Goal: Communication & Community: Answer question/provide support

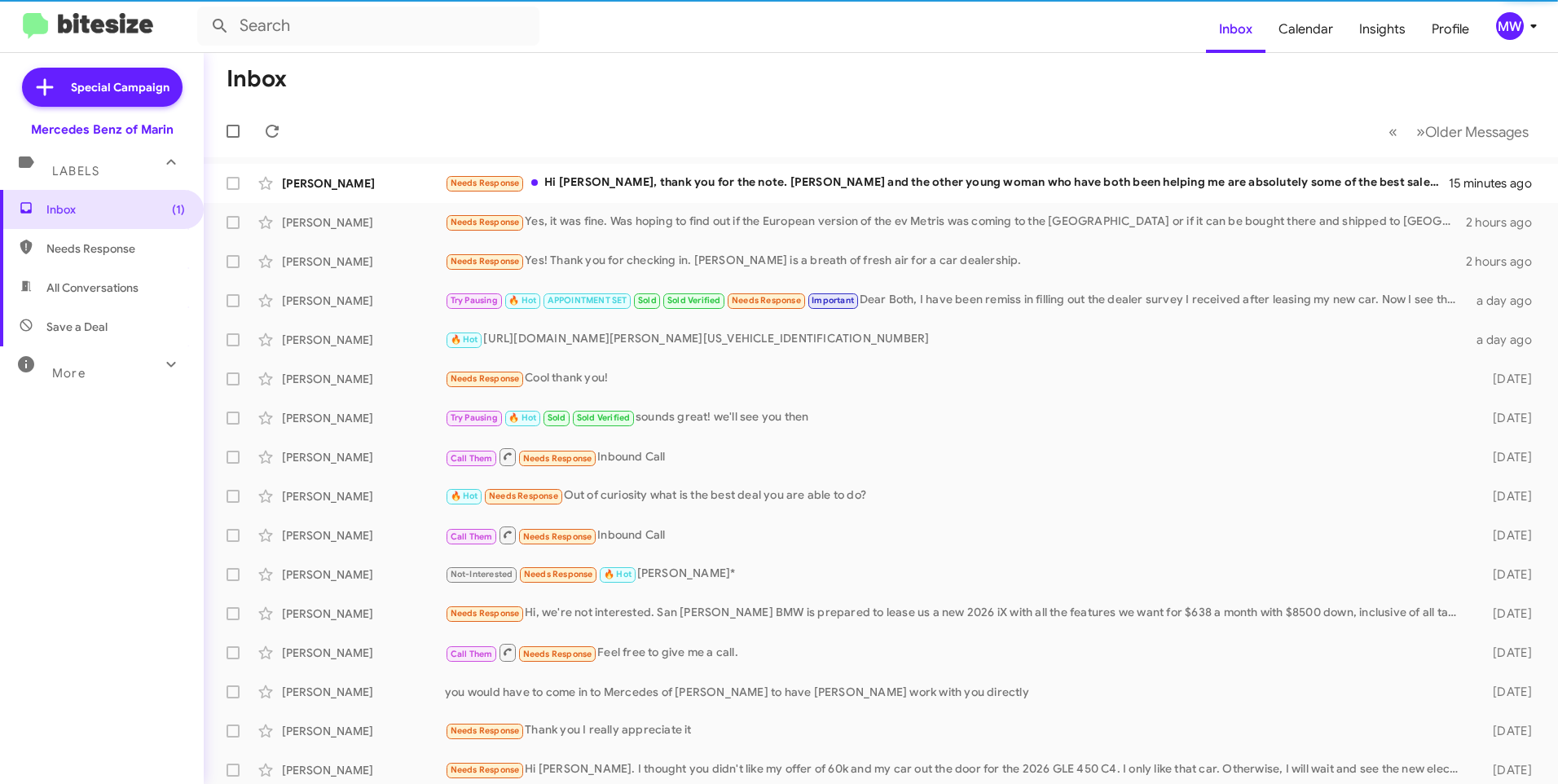
click at [91, 243] on span "Needs Response" at bounding box center [115, 249] width 138 height 16
type input "in:needs-response"
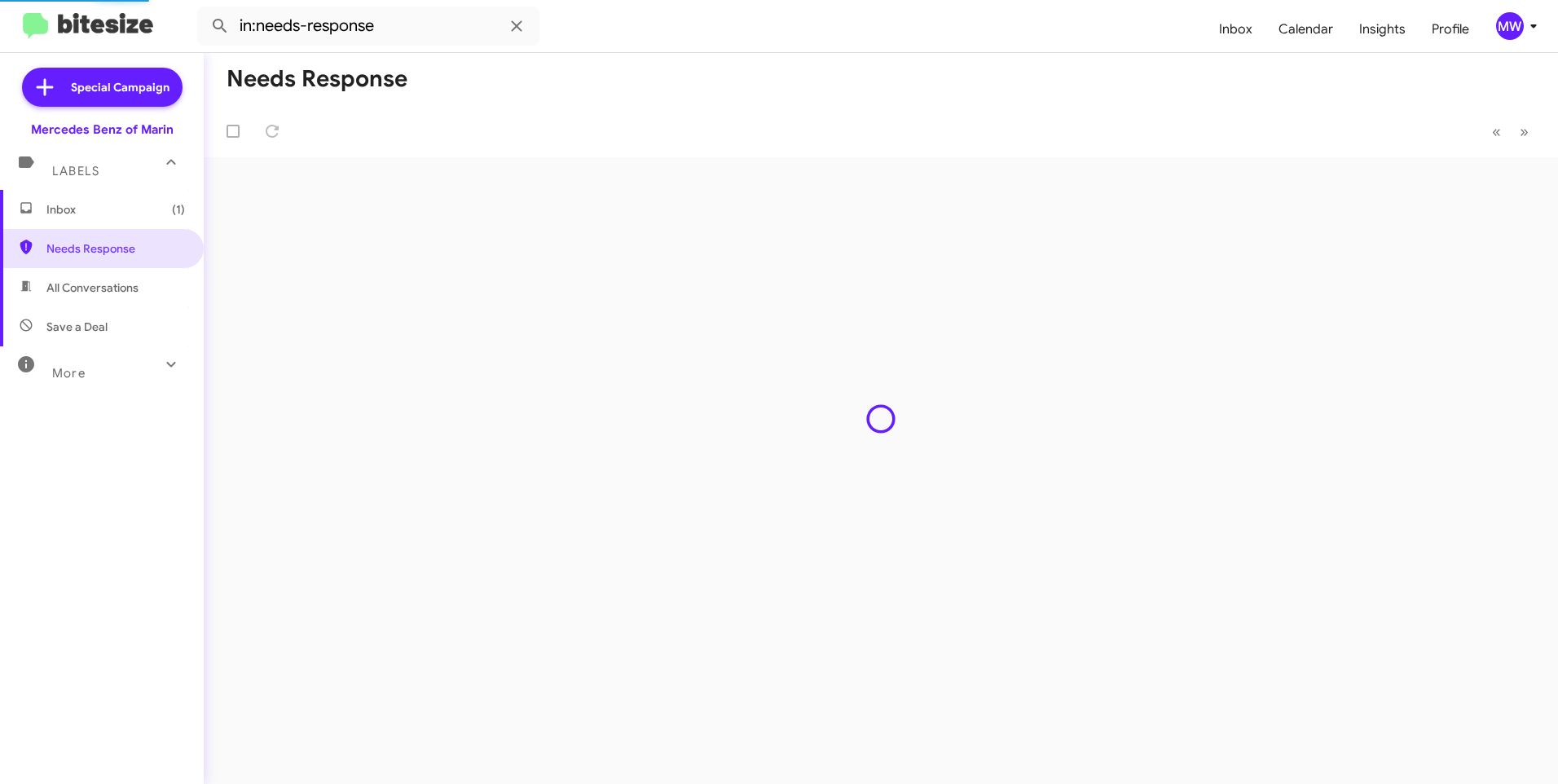
click at [92, 211] on span "Inbox (1)" at bounding box center [115, 210] width 138 height 16
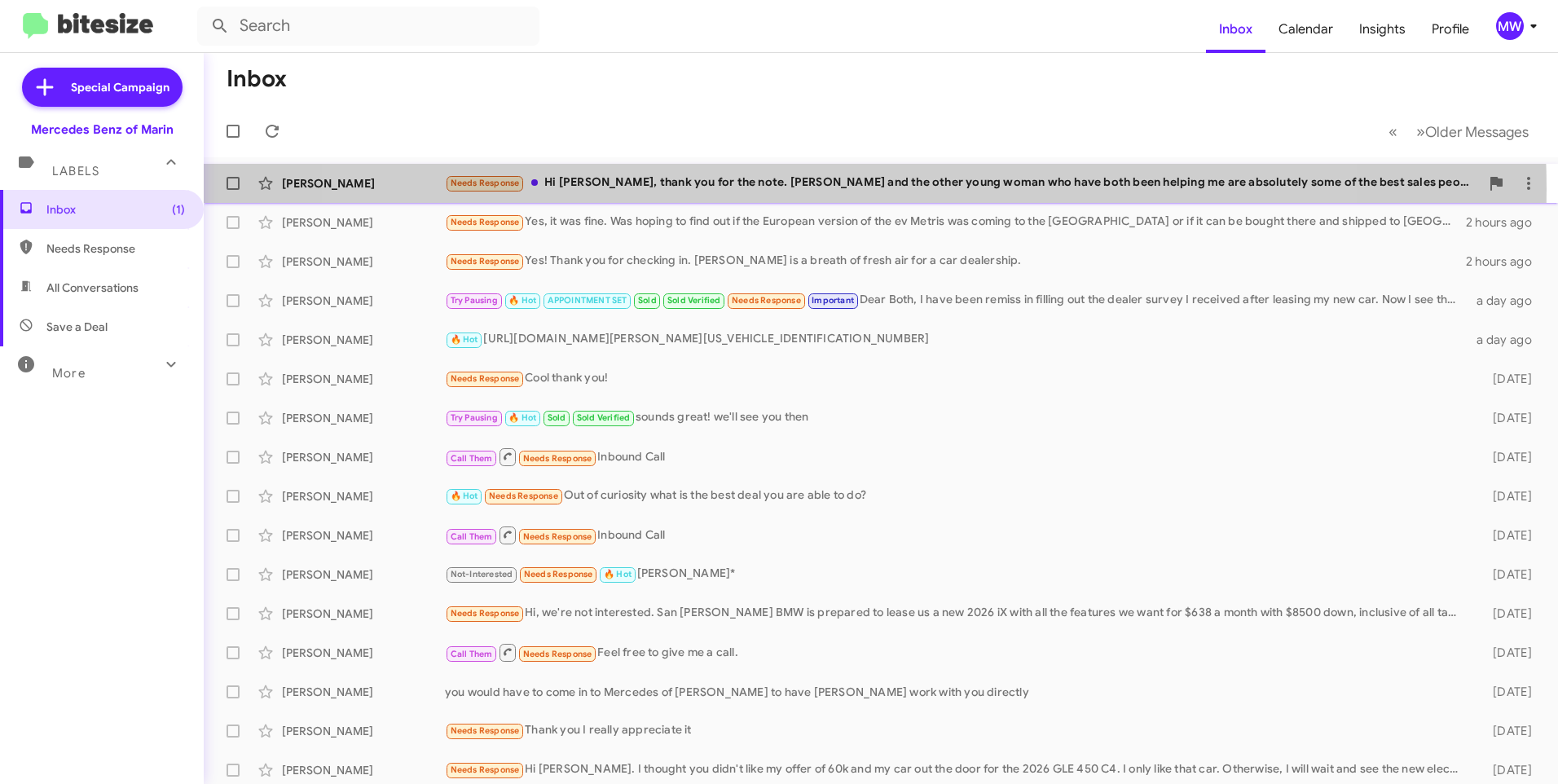
click at [830, 189] on div "Needs Response Hi Omar, thank you for the note. Jesse and the other young woman…" at bounding box center [963, 182] width 1035 height 19
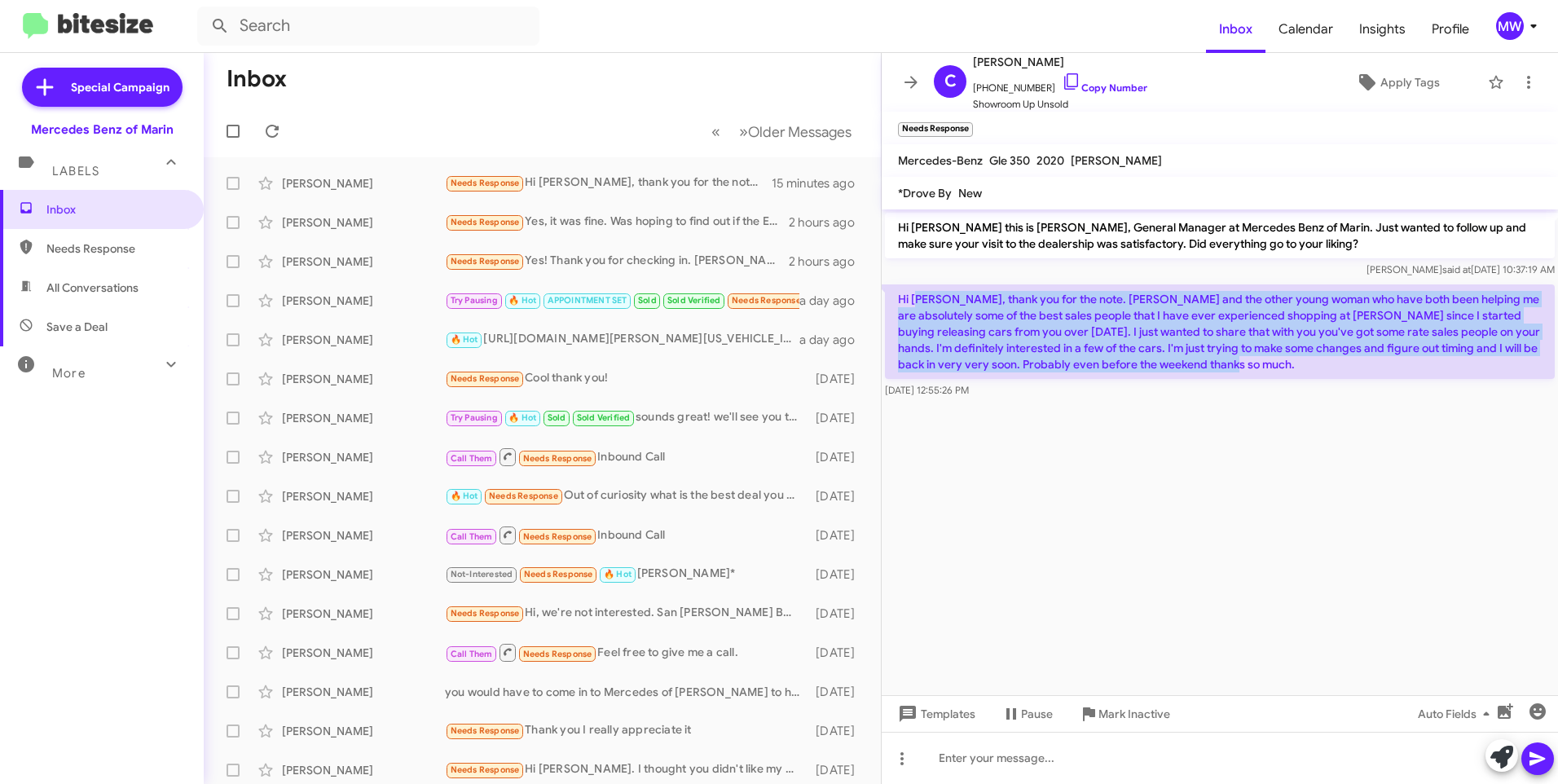
drag, startPoint x: 924, startPoint y: 296, endPoint x: 1291, endPoint y: 368, distance: 374.0
click at [1291, 368] on p "Hi Omar, thank you for the note. Jesse and the other young woman who have both …" at bounding box center [1220, 331] width 670 height 94
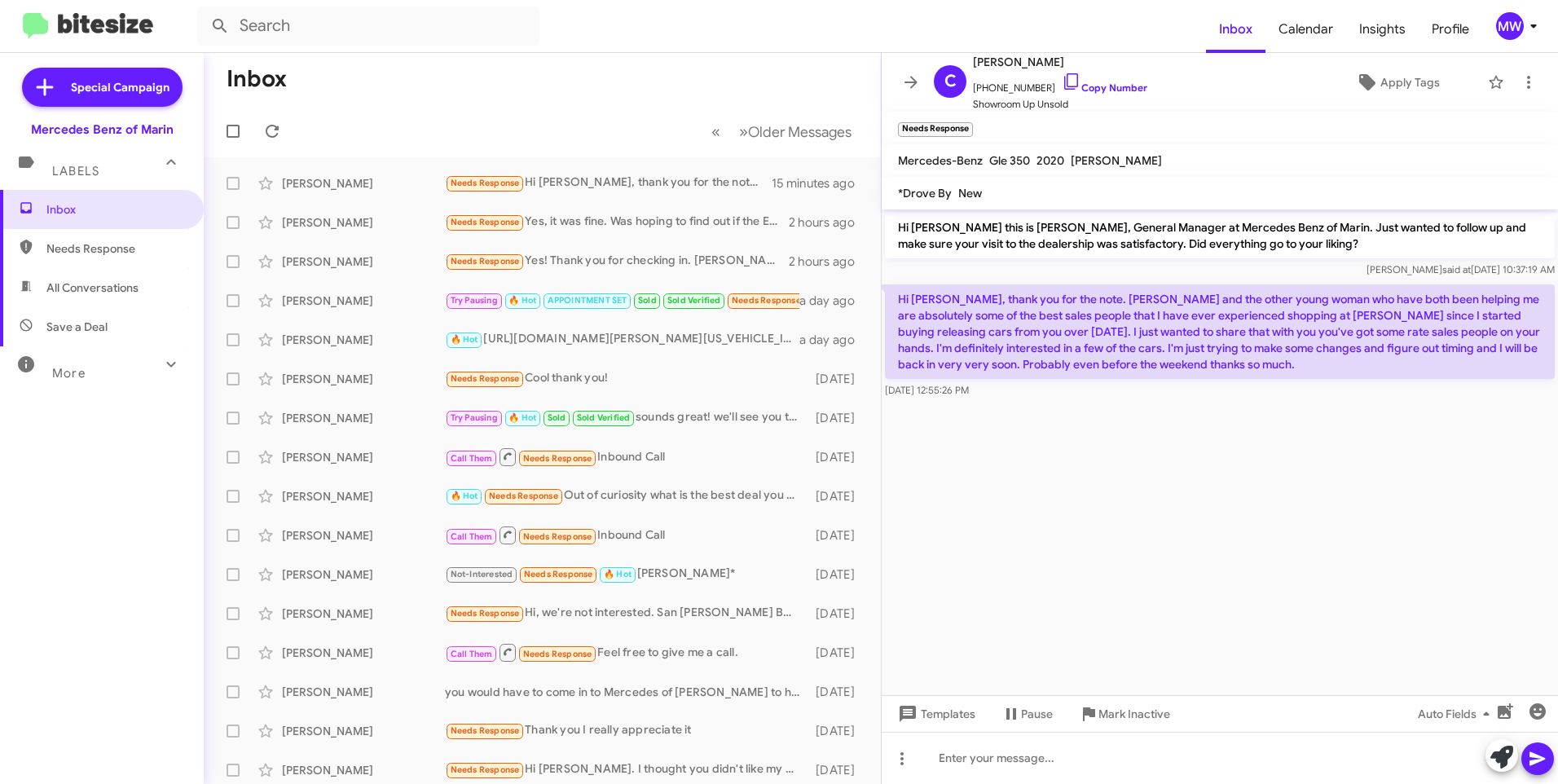
drag, startPoint x: 1291, startPoint y: 368, endPoint x: 1231, endPoint y: 460, distance: 109.8
click at [1231, 459] on cdk-virtual-scroll-viewport "Hi Courtney this is Omar Ibrahimi, General Manager at Mercedes Benz of Marin. J…" at bounding box center [1220, 452] width 676 height 485
click at [1049, 768] on div at bounding box center [1220, 758] width 676 height 52
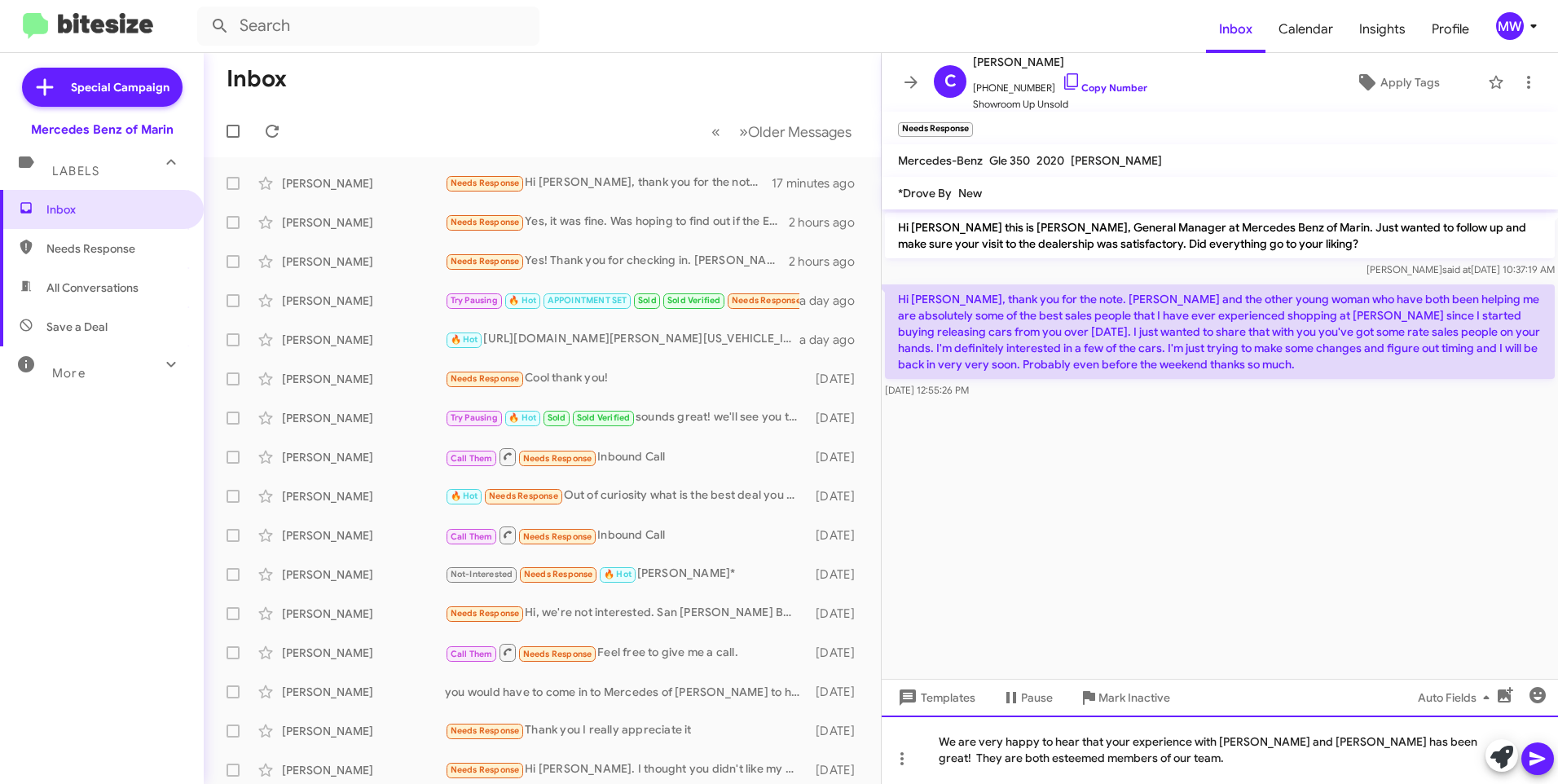
click at [1140, 757] on div "We are very happy to hear that your experience with Jesse and Kaitlee has been …" at bounding box center [1220, 750] width 676 height 69
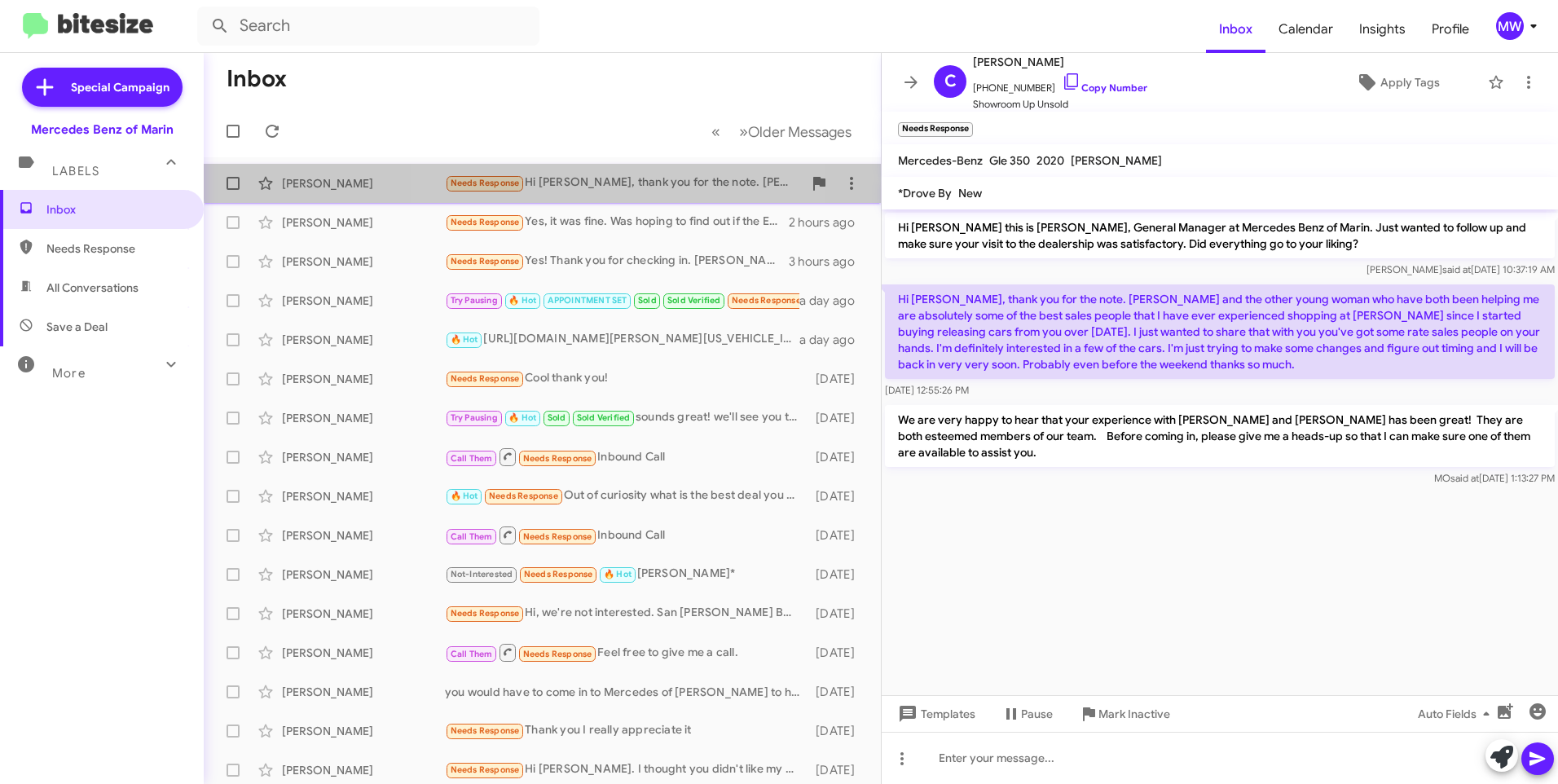
click at [607, 173] on div "Needs Response Hi Omar, thank you for the note. Jesse and the other young woman…" at bounding box center [624, 182] width 358 height 19
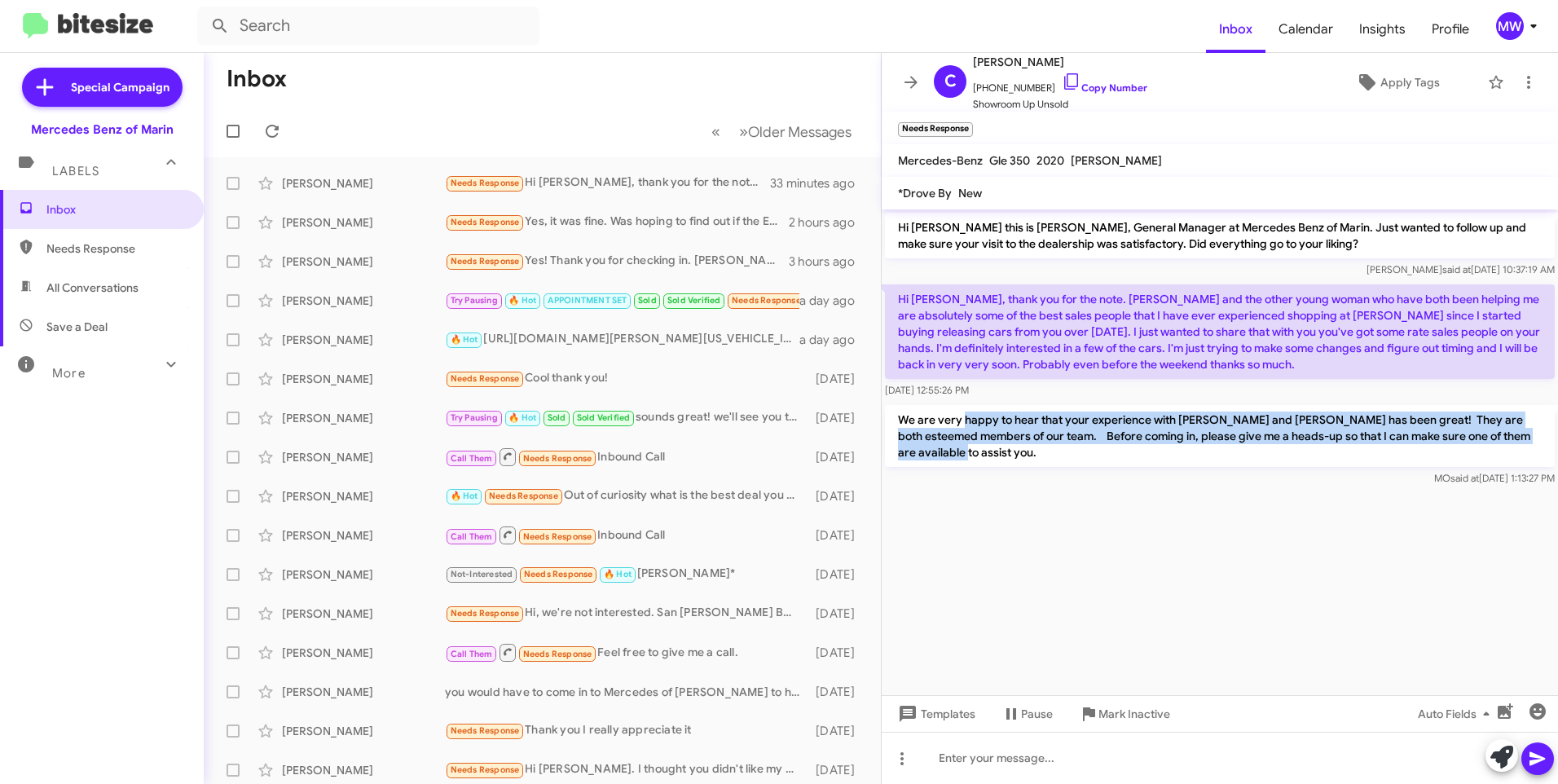
drag, startPoint x: 964, startPoint y: 419, endPoint x: 1542, endPoint y: 442, distance: 578.5
click at [1542, 442] on p "We are very happy to hear that your experience with Jesse and Kaitlee has been …" at bounding box center [1220, 436] width 670 height 62
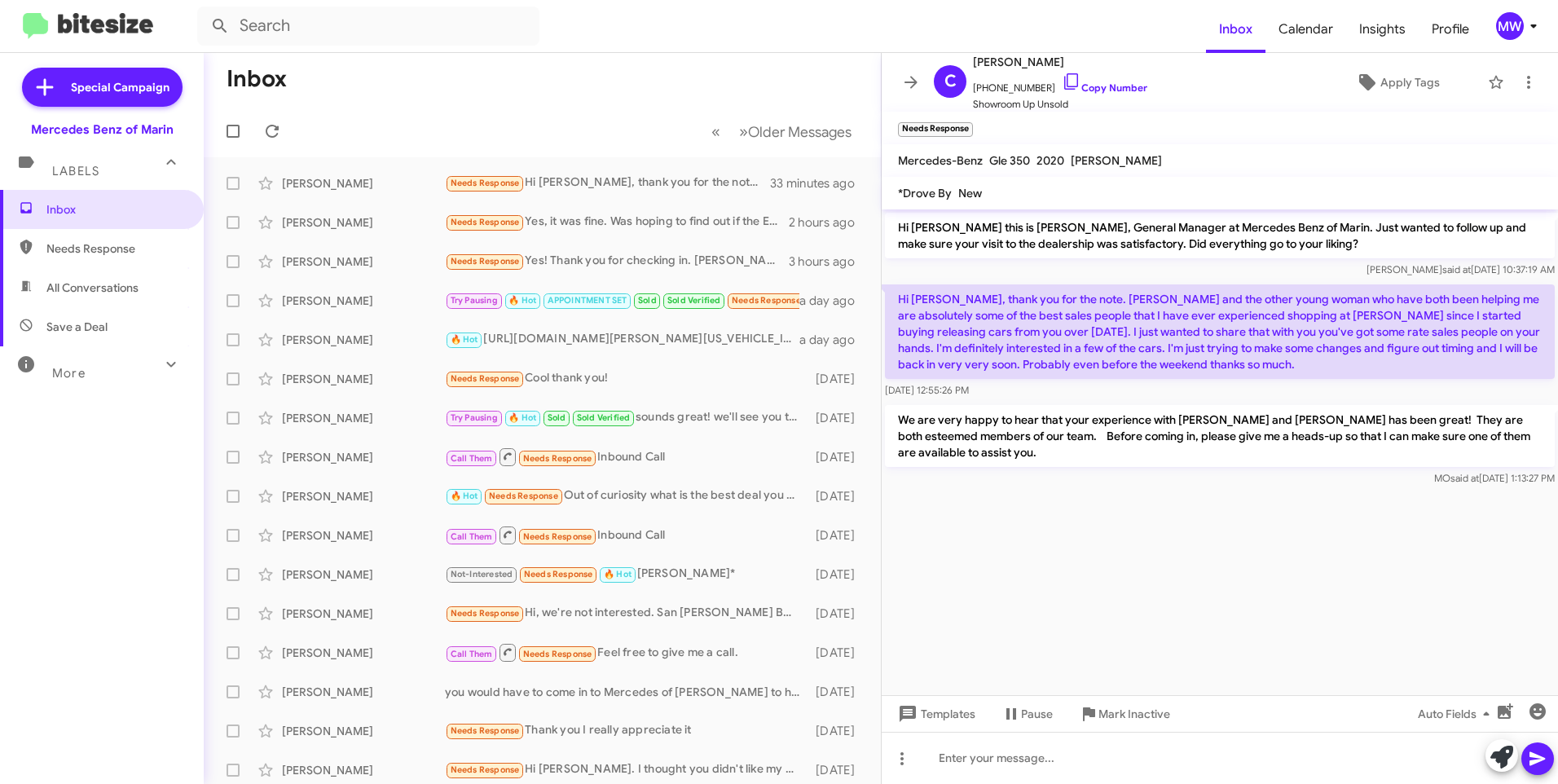
drag, startPoint x: 1542, startPoint y: 442, endPoint x: 1359, endPoint y: 602, distance: 243.1
click at [1362, 602] on cdk-virtual-scroll-viewport "Hi Courtney this is Omar Ibrahimi, General Manager at Mercedes Benz of Marin. J…" at bounding box center [1220, 452] width 676 height 485
click at [96, 253] on span "Needs Response" at bounding box center [115, 249] width 138 height 16
type input "in:needs-response"
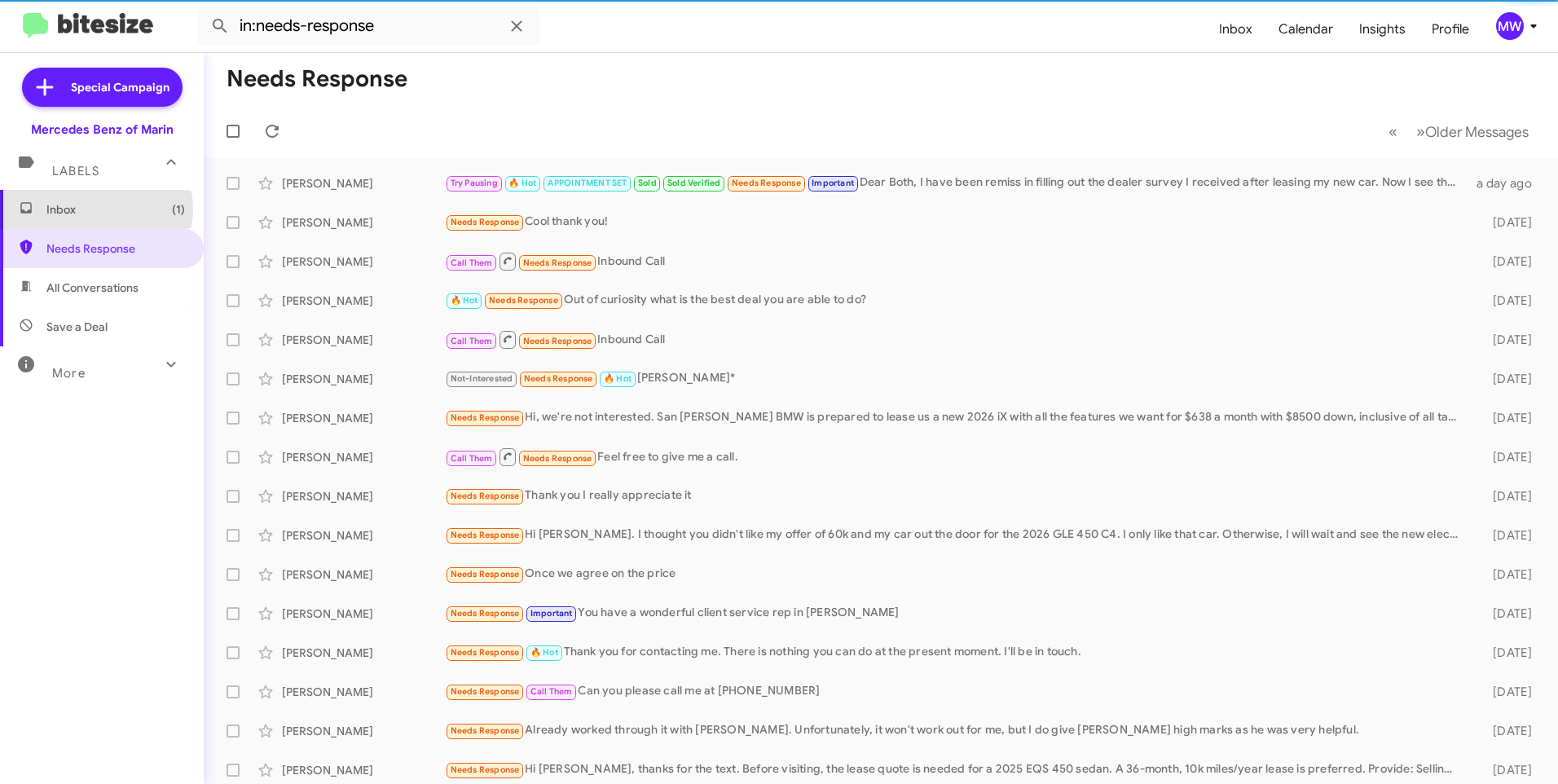
click at [93, 210] on span "Inbox (1)" at bounding box center [115, 210] width 138 height 16
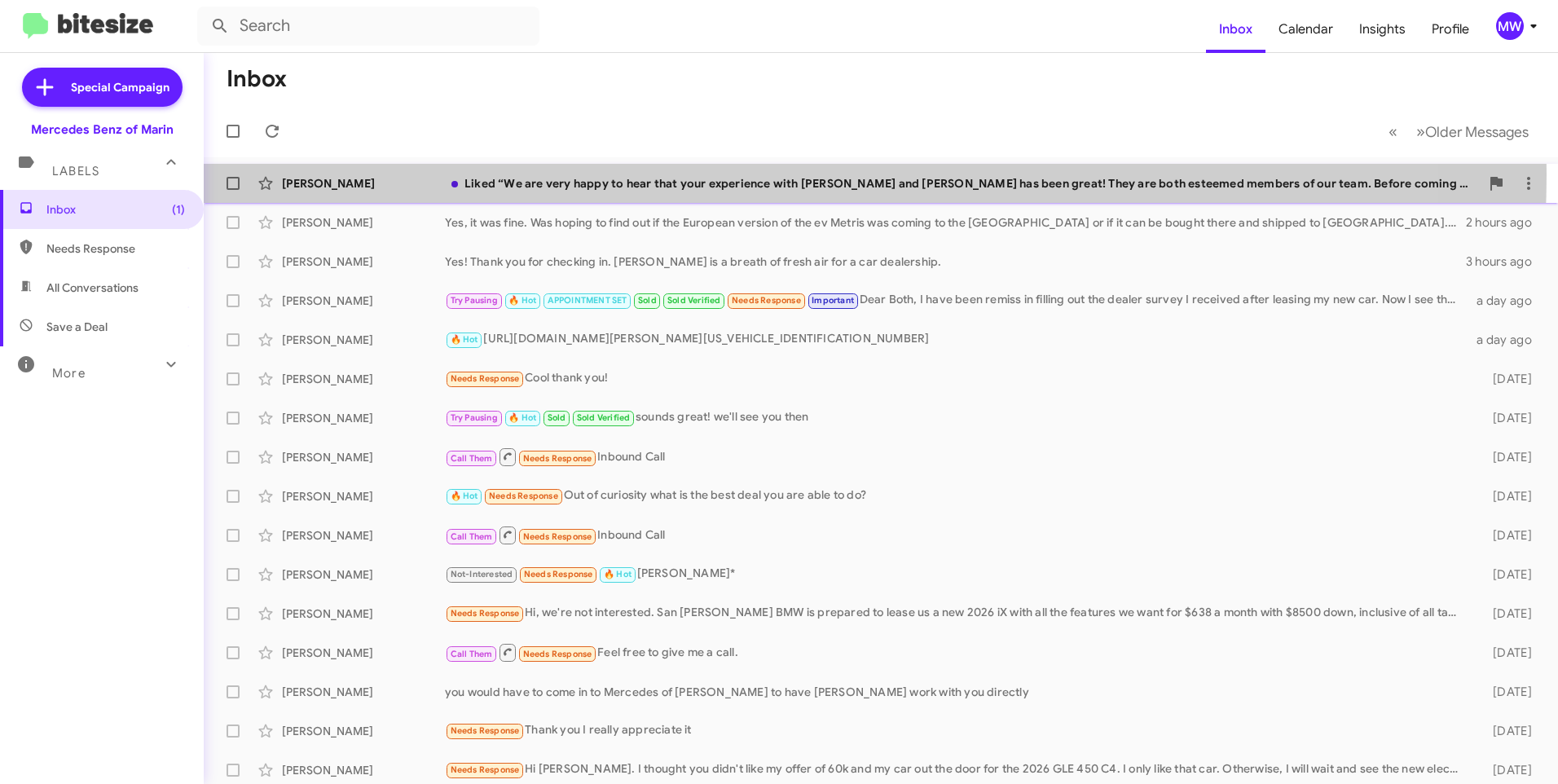
click at [664, 173] on div "Courtney Roberts Liked “We are very happy to hear that your experience with Jes…" at bounding box center [881, 183] width 1329 height 33
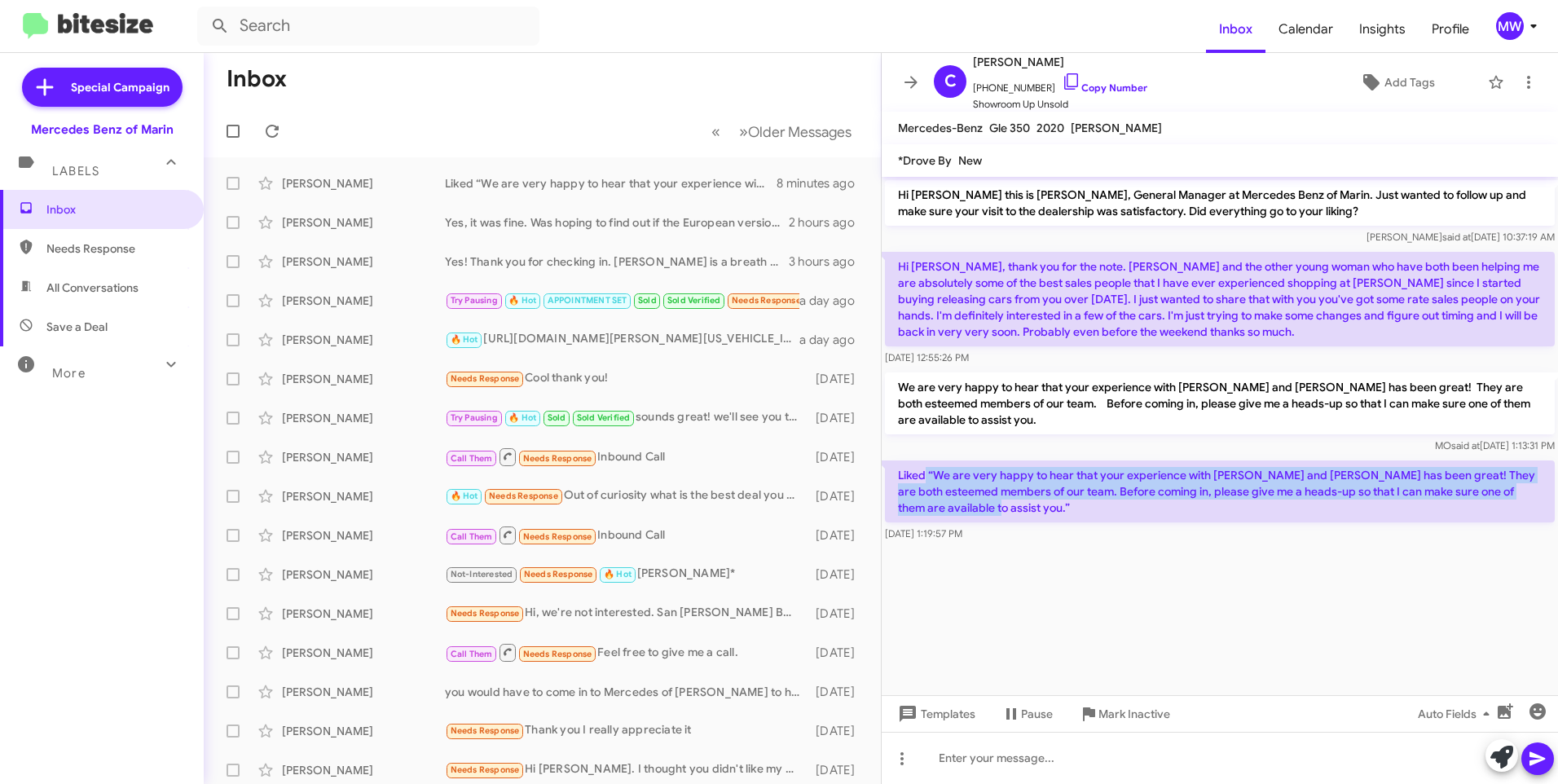
drag, startPoint x: 924, startPoint y: 459, endPoint x: 989, endPoint y: 500, distance: 76.9
click at [989, 500] on p "Liked “We are very happy to hear that your experience with Jesse and Kaitlee ha…" at bounding box center [1220, 491] width 670 height 62
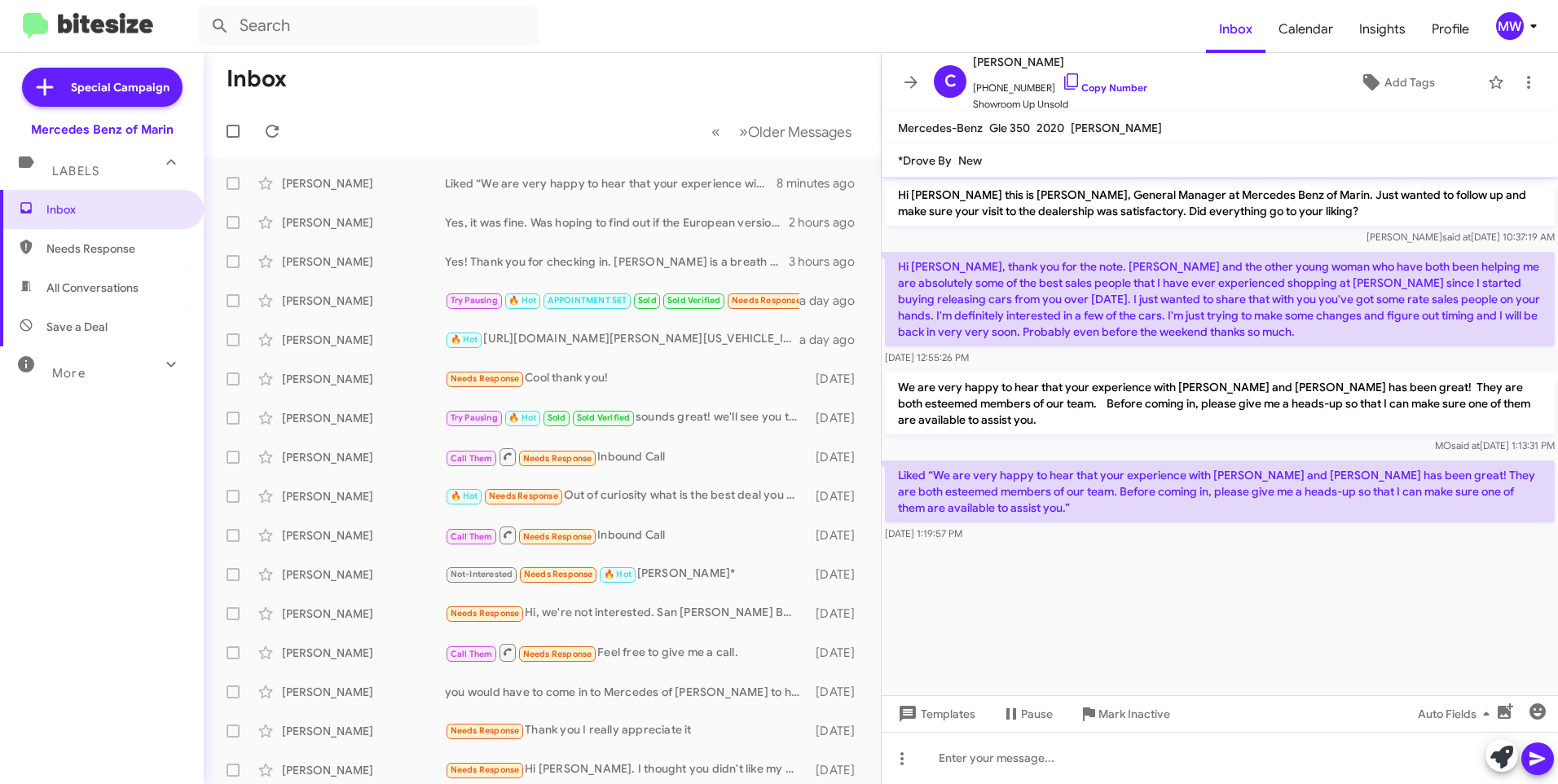
drag, startPoint x: 989, startPoint y: 500, endPoint x: 1102, endPoint y: 593, distance: 146.3
click at [1100, 593] on cdk-virtual-scroll-viewport "Hi Courtney this is Omar Ibrahimi, General Manager at Mercedes Benz of Marin. J…" at bounding box center [1220, 435] width 676 height 518
click at [82, 247] on span "Needs Response" at bounding box center [115, 249] width 138 height 16
type input "in:needs-response"
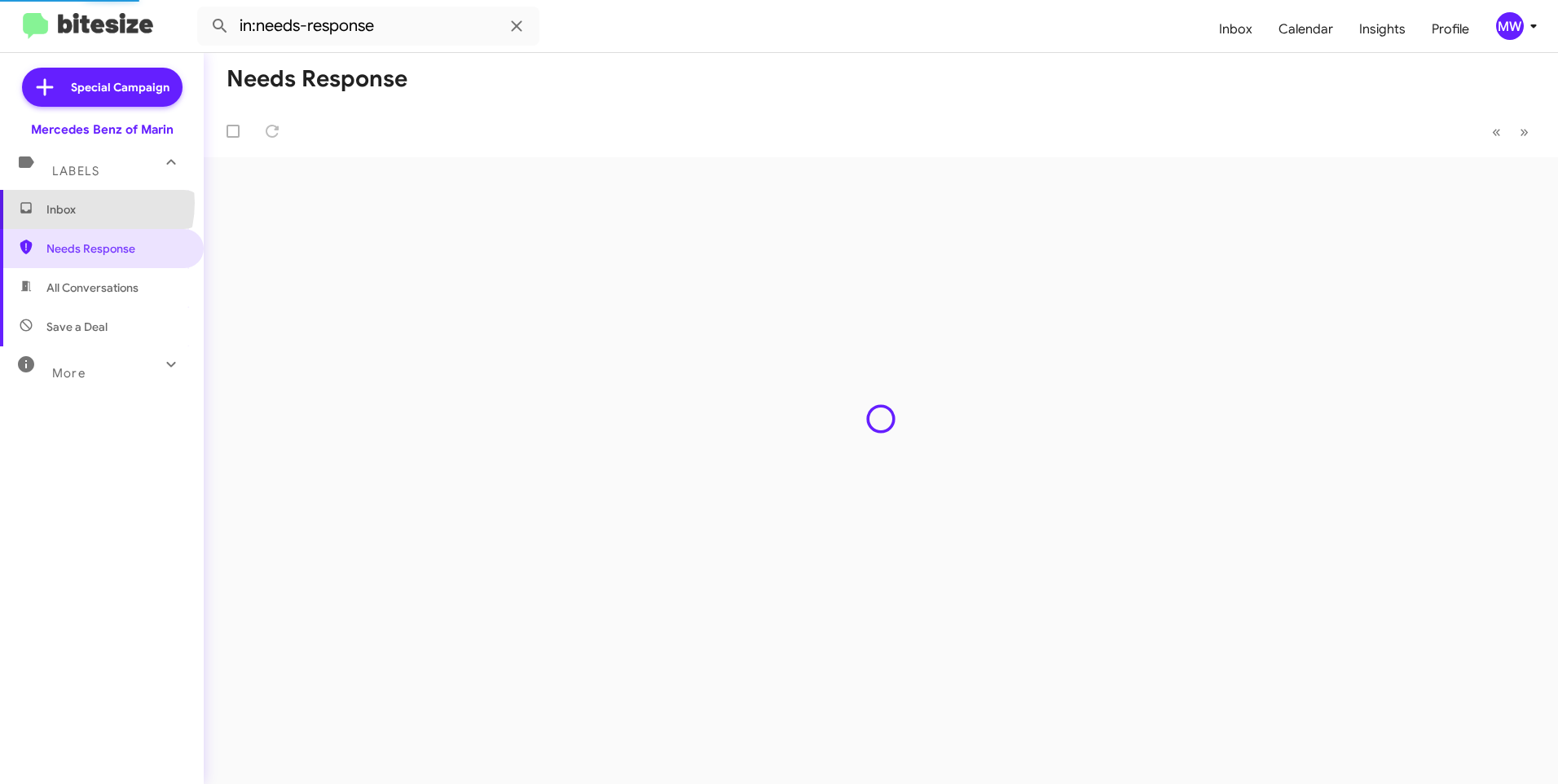
click at [80, 203] on span "Inbox" at bounding box center [115, 210] width 138 height 16
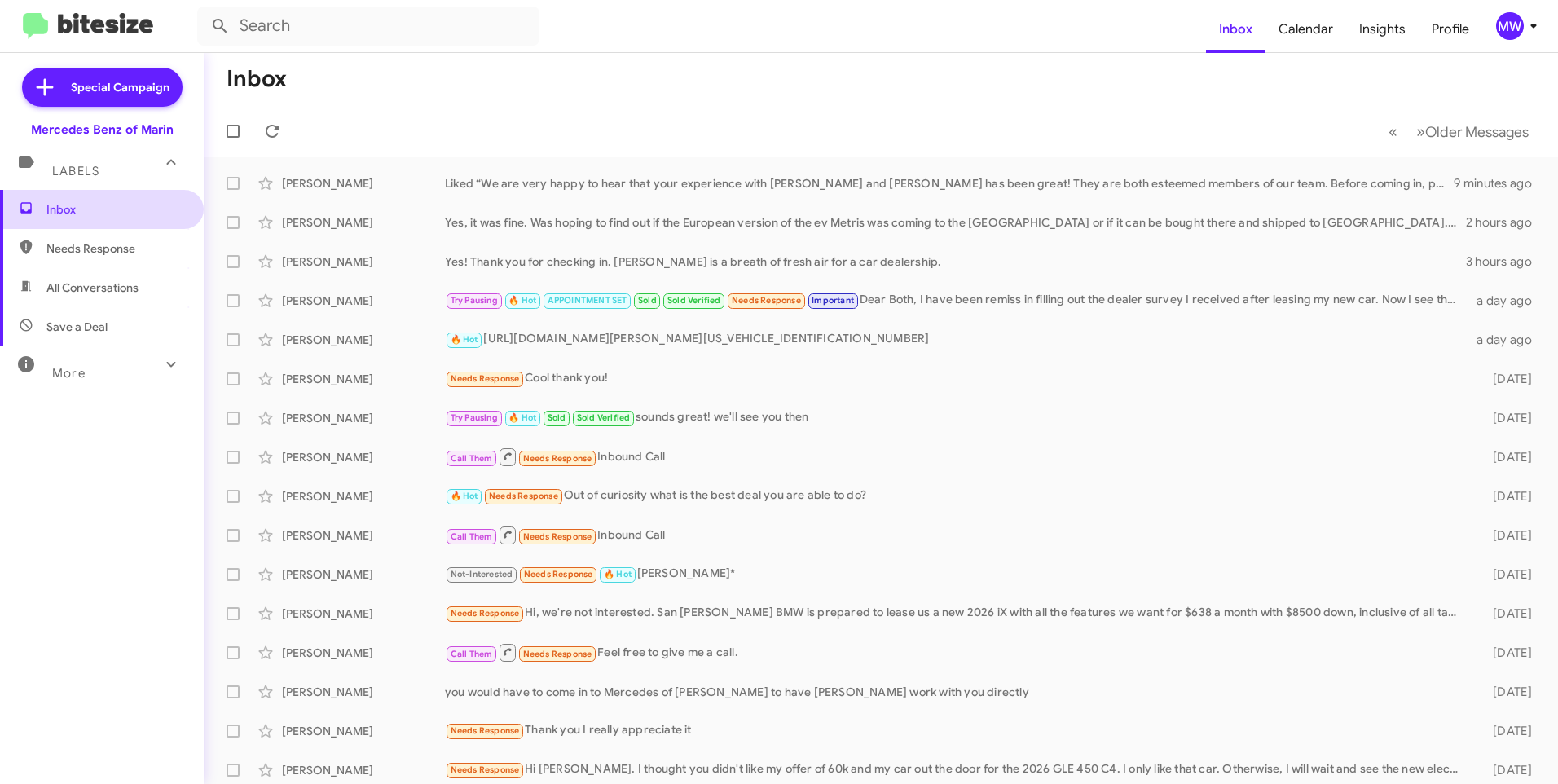
click at [94, 215] on span "Inbox" at bounding box center [115, 210] width 138 height 16
click at [88, 244] on span "Needs Response" at bounding box center [115, 249] width 138 height 16
type input "in:needs-response"
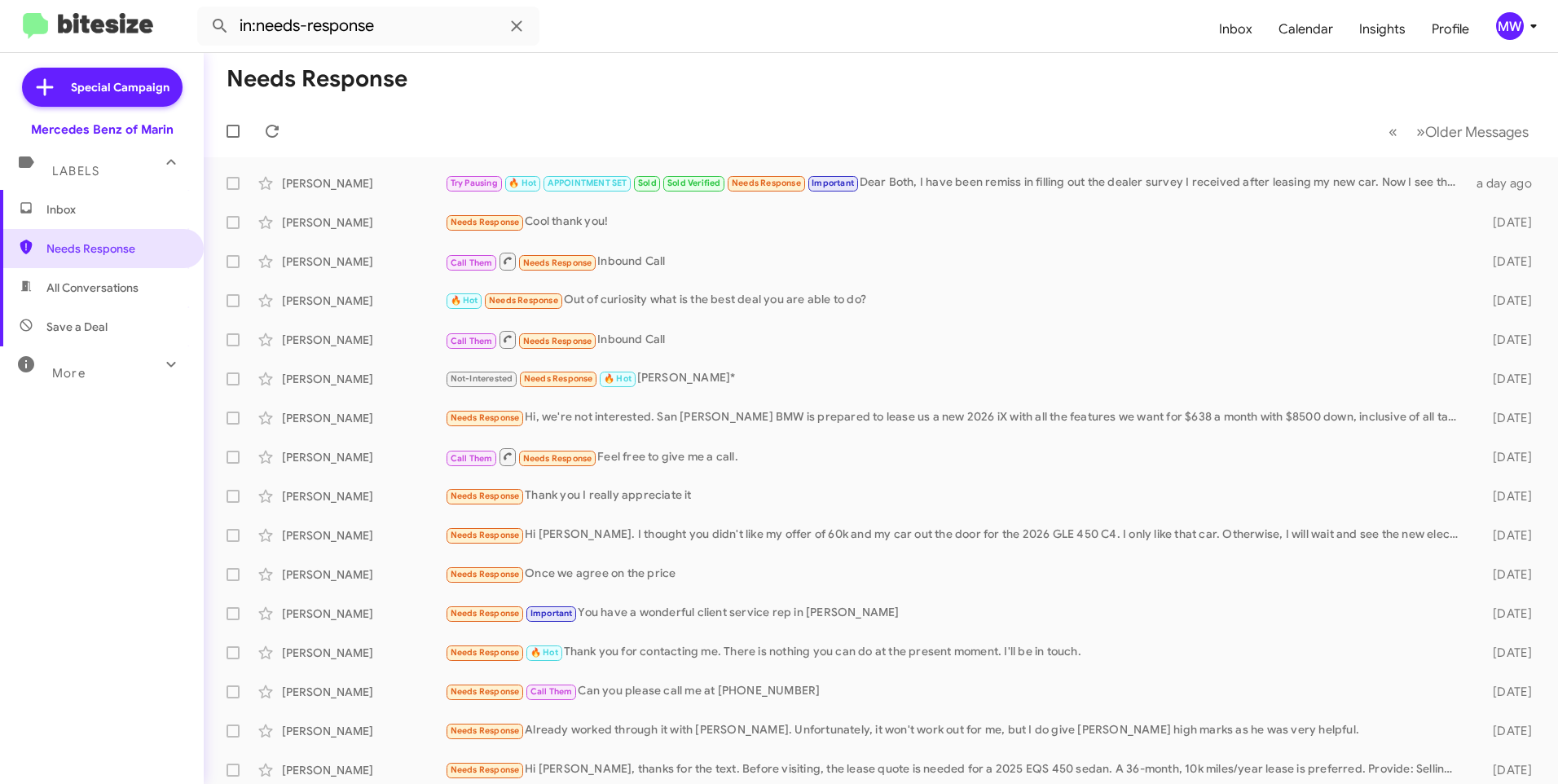
click at [97, 205] on span "Inbox" at bounding box center [115, 210] width 138 height 16
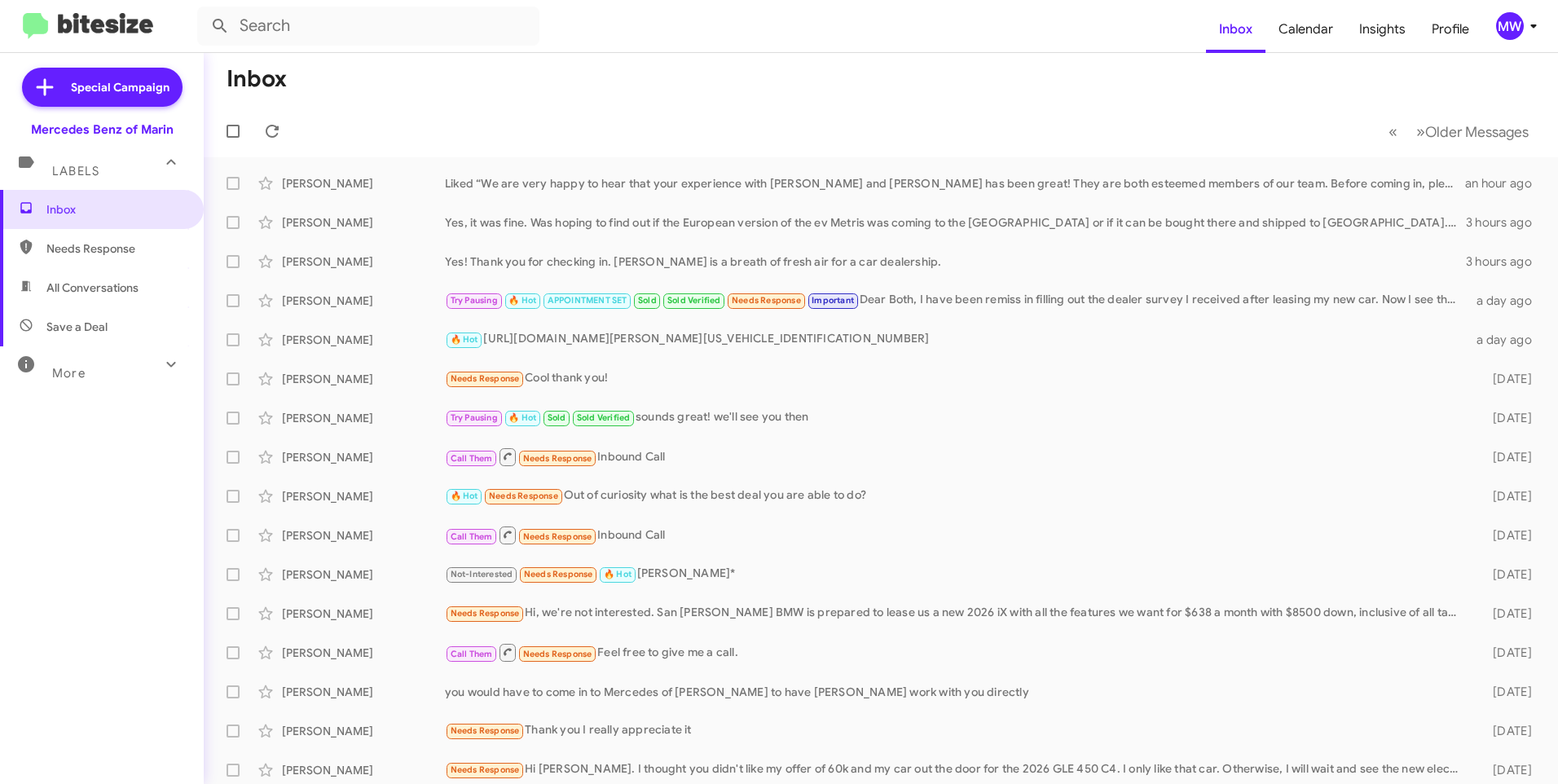
click at [97, 245] on span "Needs Response" at bounding box center [115, 249] width 138 height 16
type input "in:needs-response"
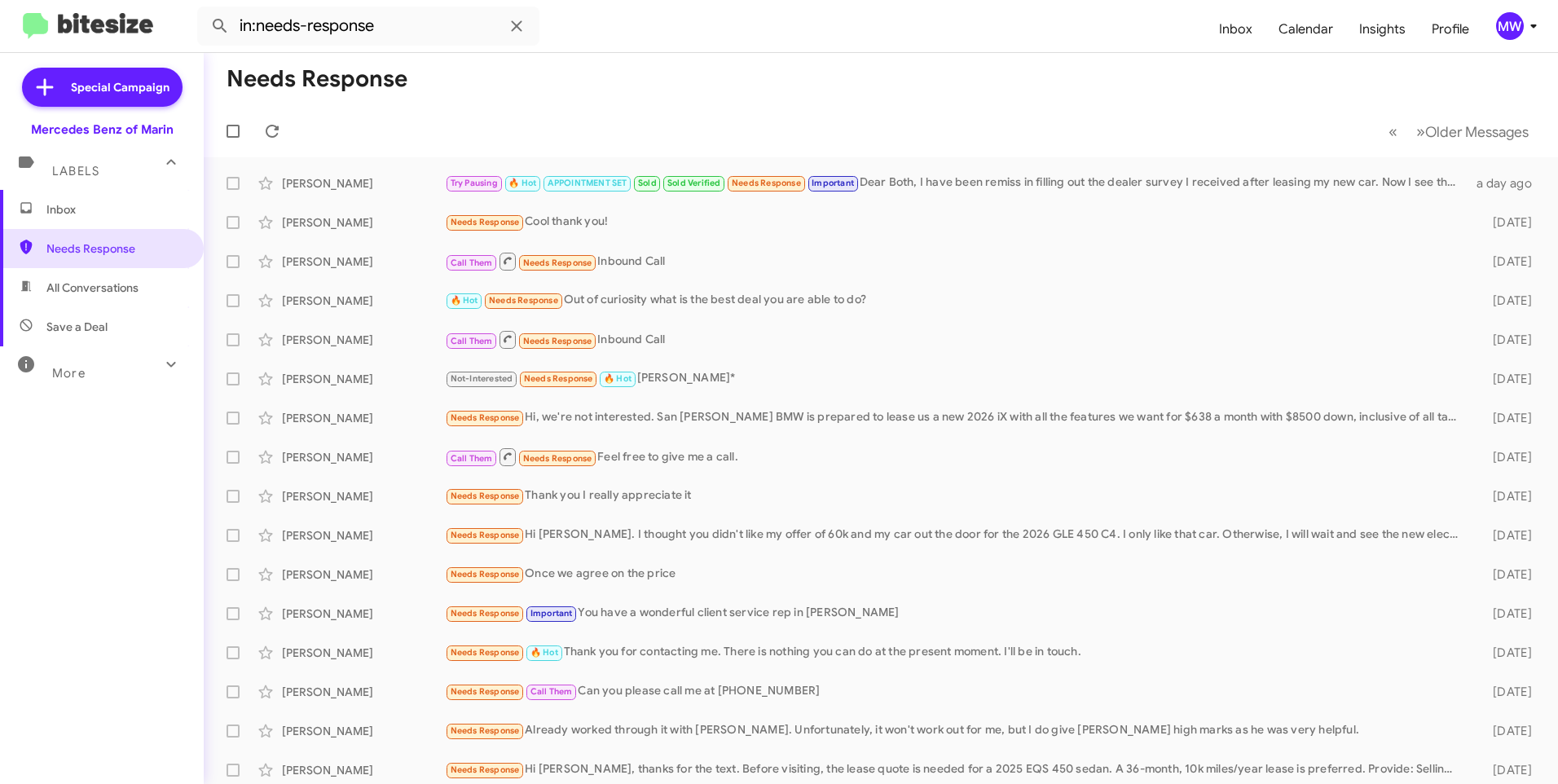
click at [90, 214] on span "Inbox" at bounding box center [115, 210] width 138 height 16
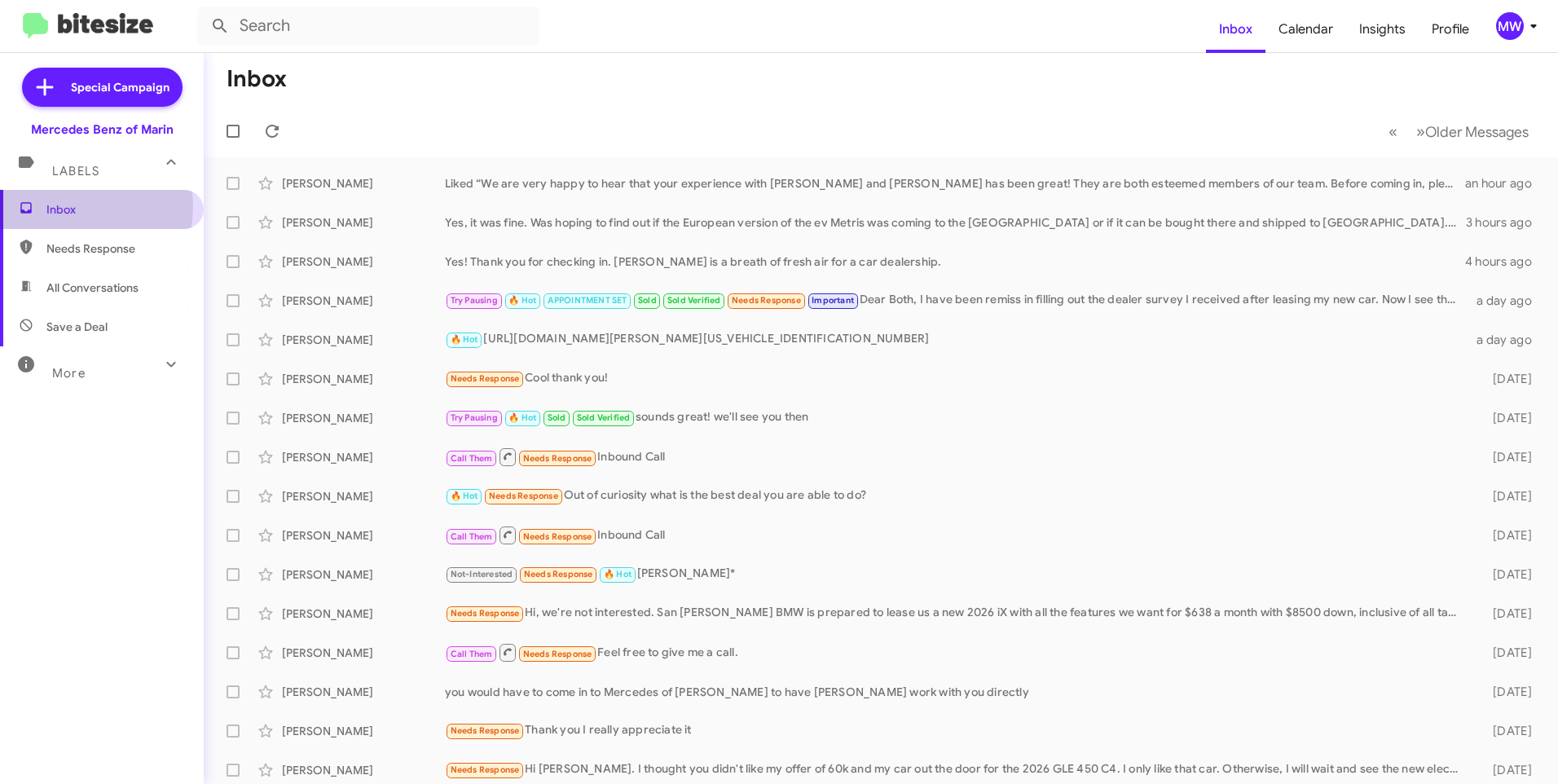
click at [61, 207] on span "Inbox" at bounding box center [115, 210] width 138 height 16
click at [93, 246] on span "Needs Response" at bounding box center [115, 249] width 138 height 16
type input "in:needs-response"
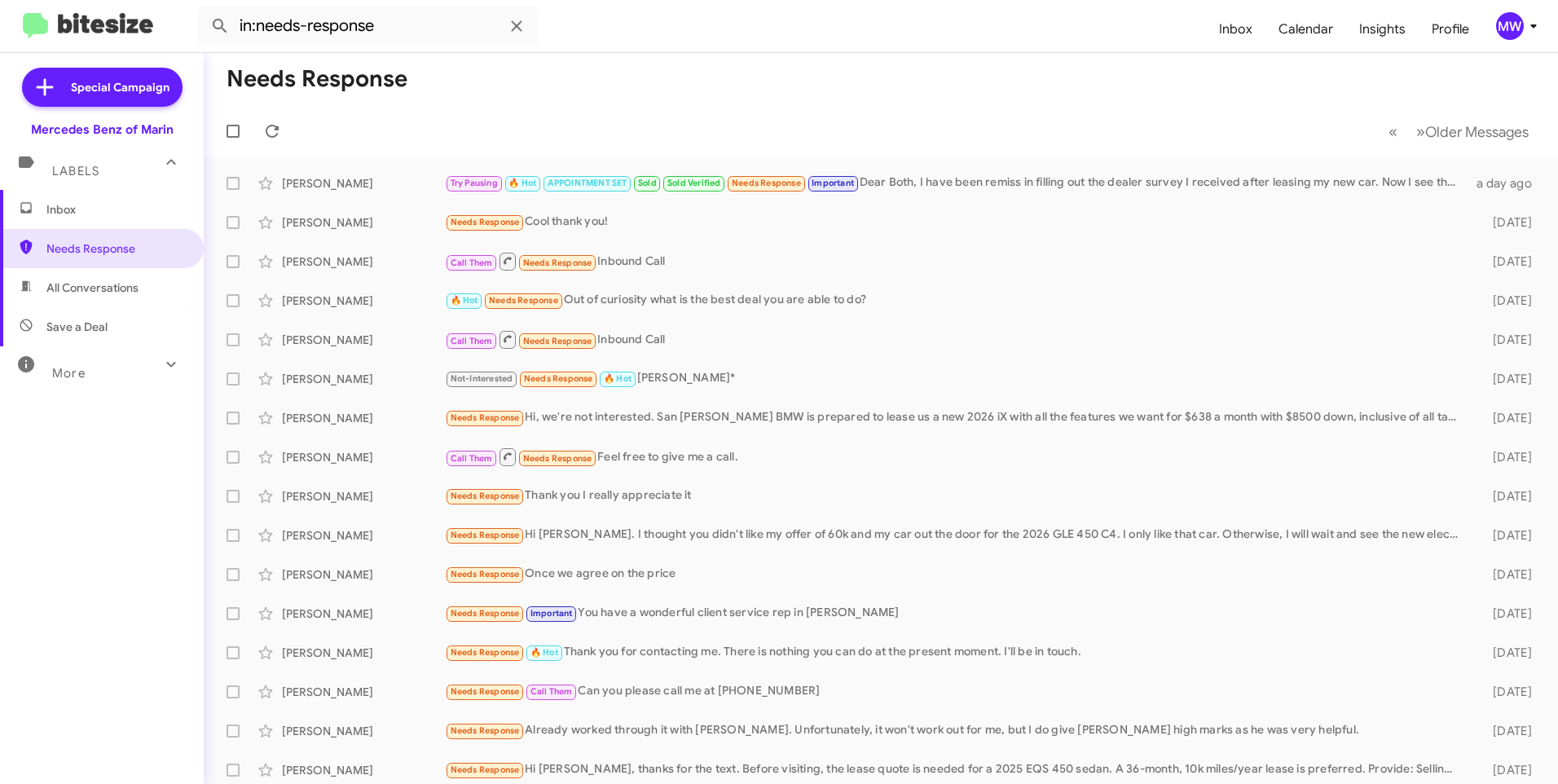
click at [138, 216] on span "Inbox" at bounding box center [115, 210] width 138 height 16
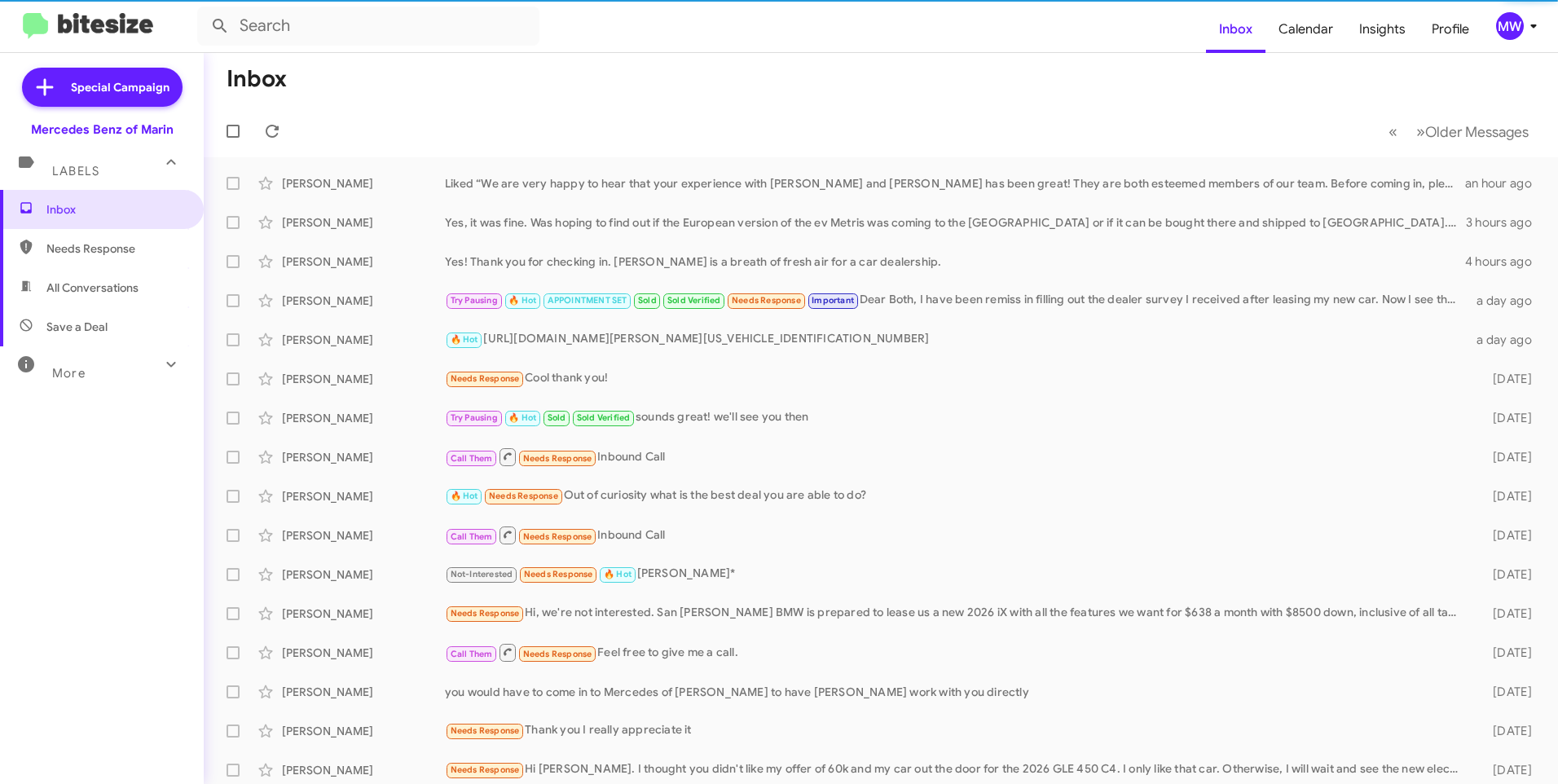
click at [129, 246] on span "Needs Response" at bounding box center [115, 249] width 138 height 16
type input "in:needs-response"
